Goal: Check status: Check status

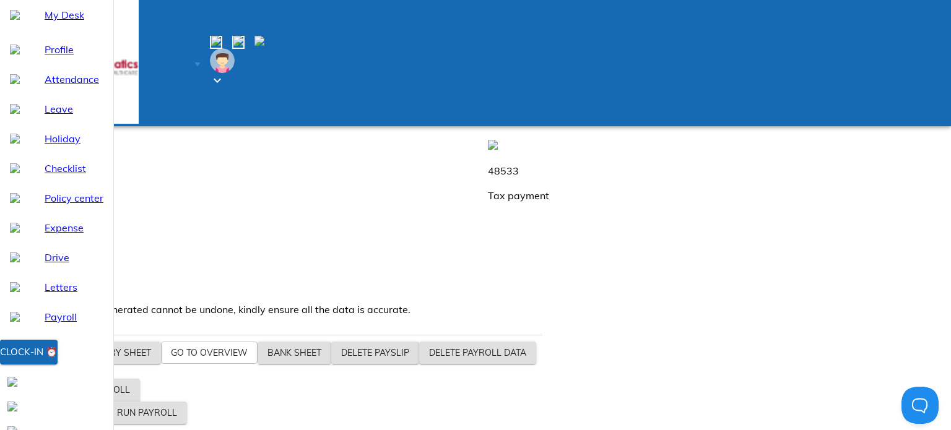
drag, startPoint x: 387, startPoint y: 190, endPoint x: 471, endPoint y: 203, distance: 84.5
click at [481, 131] on div "1266319 Wage Amount" at bounding box center [722, 86] width 483 height 89
drag, startPoint x: 390, startPoint y: 190, endPoint x: 471, endPoint y: 208, distance: 82.5
click at [481, 131] on div "1266319 Wage Amount" at bounding box center [722, 86] width 483 height 89
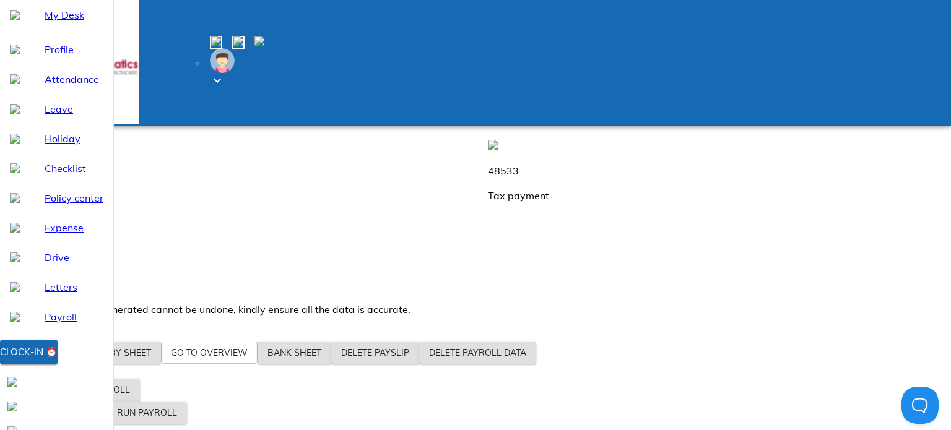
click at [481, 131] on div "1266319 Wage Amount" at bounding box center [722, 86] width 483 height 89
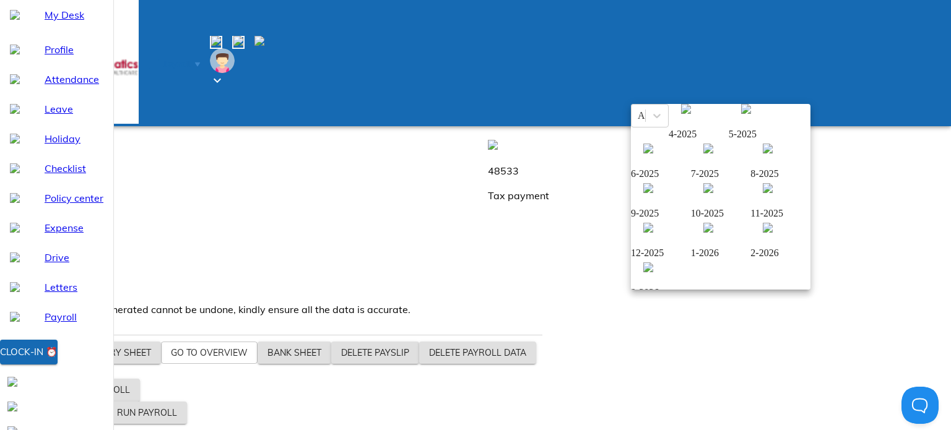
click at [763, 154] on img at bounding box center [768, 149] width 10 height 10
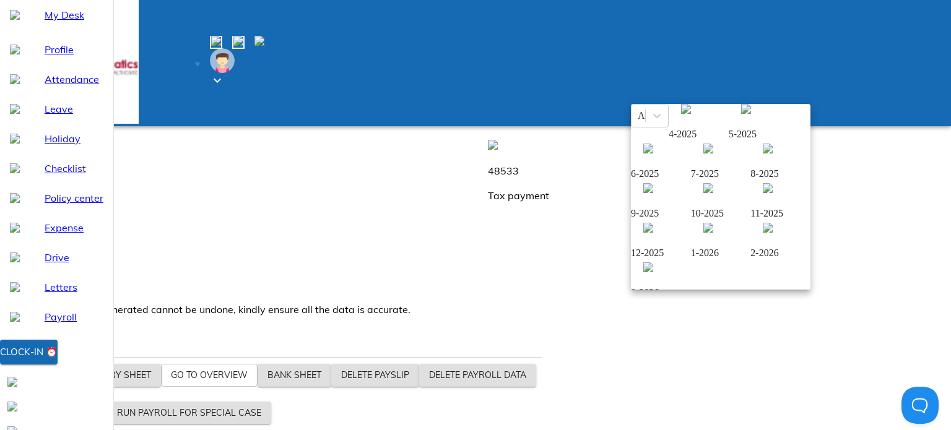
click at [704, 154] on img at bounding box center [709, 149] width 10 height 10
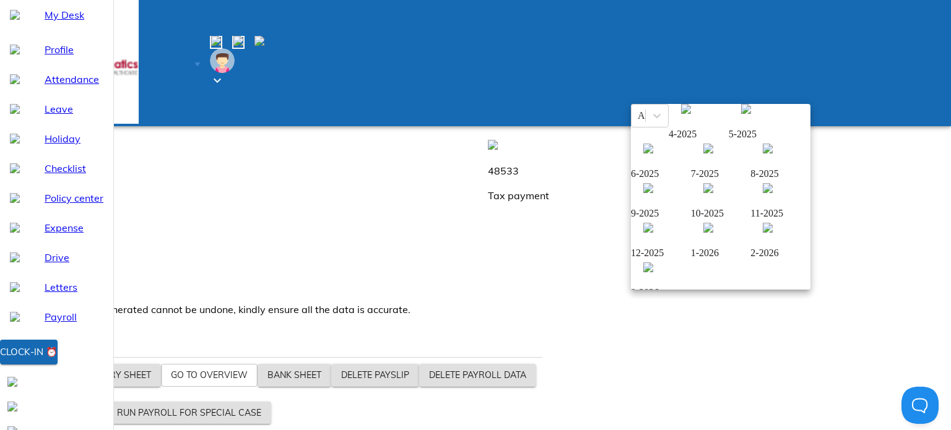
click at [653, 193] on img at bounding box center [648, 188] width 10 height 10
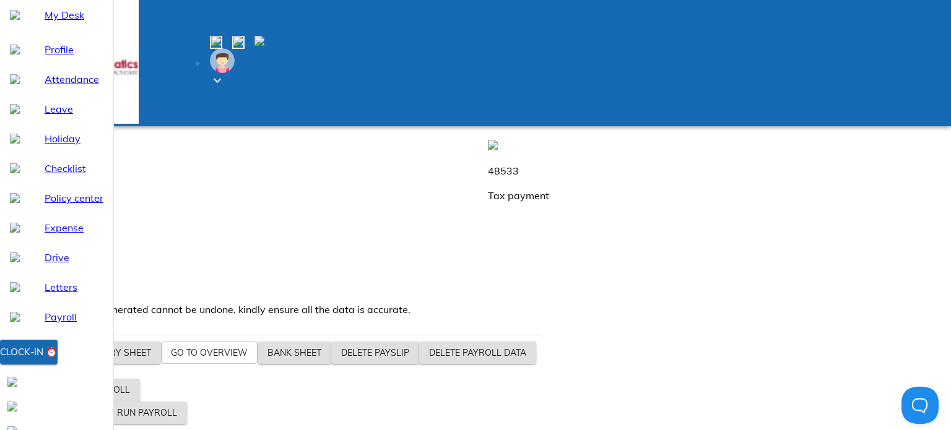
drag, startPoint x: 388, startPoint y: 189, endPoint x: 458, endPoint y: 196, distance: 70.3
click at [481, 131] on div "1266319 Wage Amount" at bounding box center [722, 86] width 483 height 89
